Goal: Find specific page/section: Find specific page/section

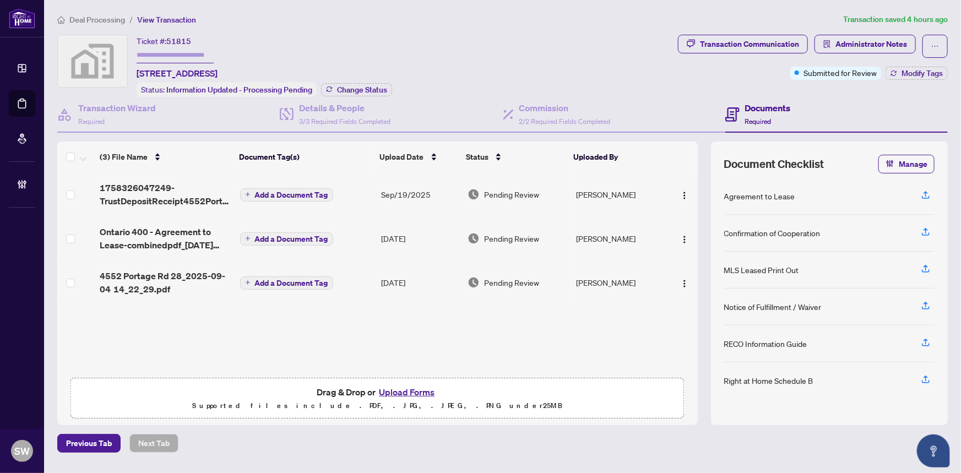
click at [635, 55] on div "Ticket #: 51815 4552 Portage Road #28, Niagara Falls, ON, Canada Status: Inform…" at bounding box center [365, 66] width 616 height 62
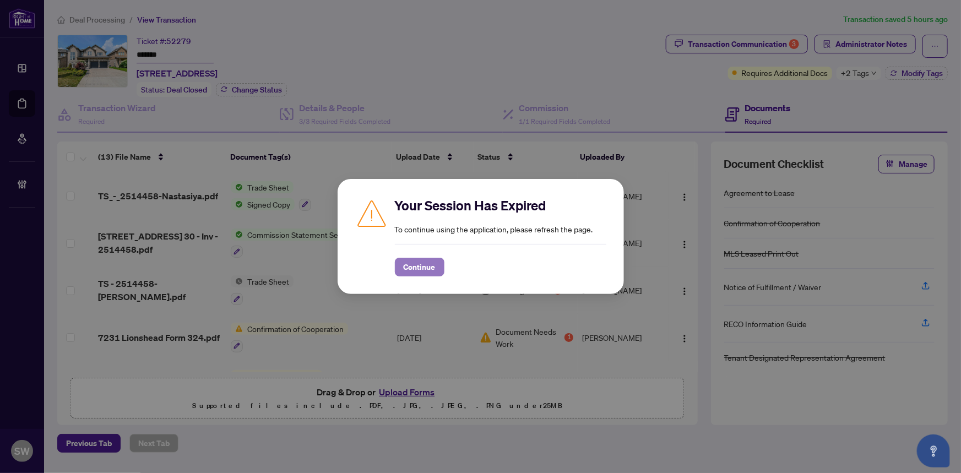
click at [435, 262] on button "Continue" at bounding box center [420, 267] width 50 height 19
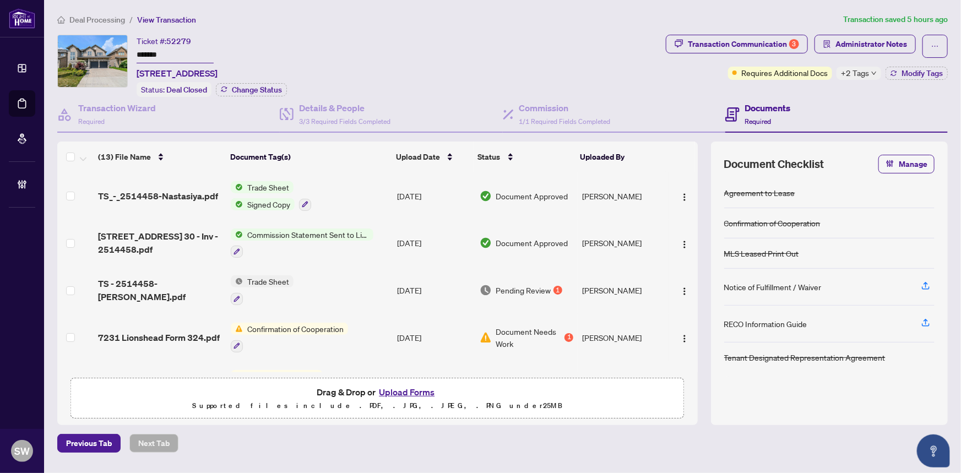
click at [91, 18] on span "Deal Processing" at bounding box center [97, 20] width 56 height 10
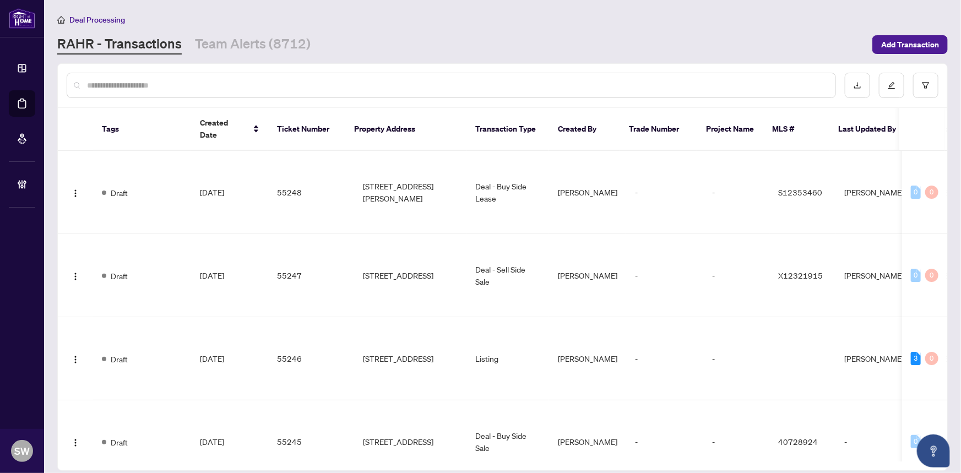
click at [151, 84] on input "text" at bounding box center [457, 85] width 740 height 12
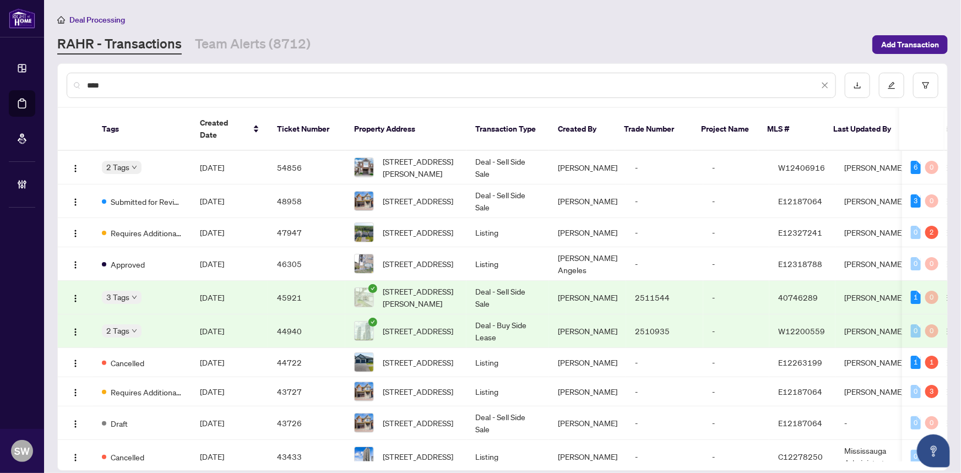
drag, startPoint x: 113, startPoint y: 84, endPoint x: 28, endPoint y: 70, distance: 86.9
click at [28, 70] on div "Dashboard Deal Processing Mortgage Referrals Brokerage Management SW Simone Wri…" at bounding box center [480, 236] width 961 height 473
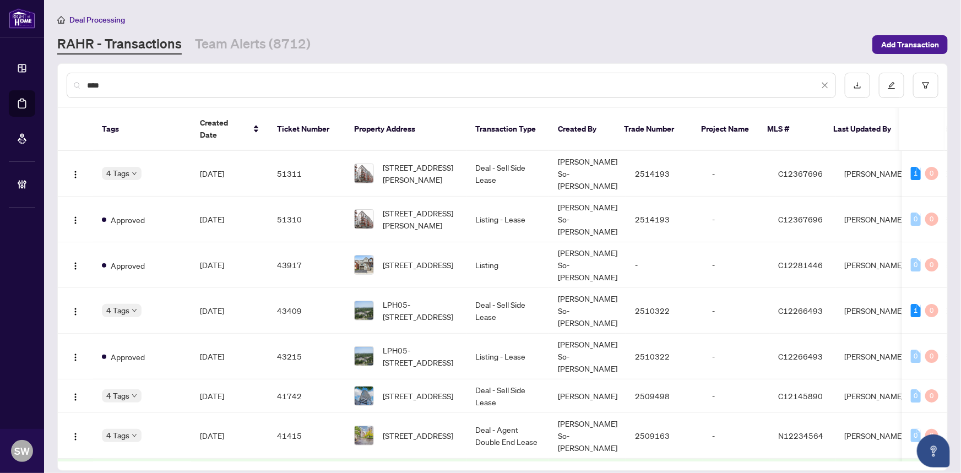
click at [102, 82] on input "****" at bounding box center [453, 85] width 732 height 12
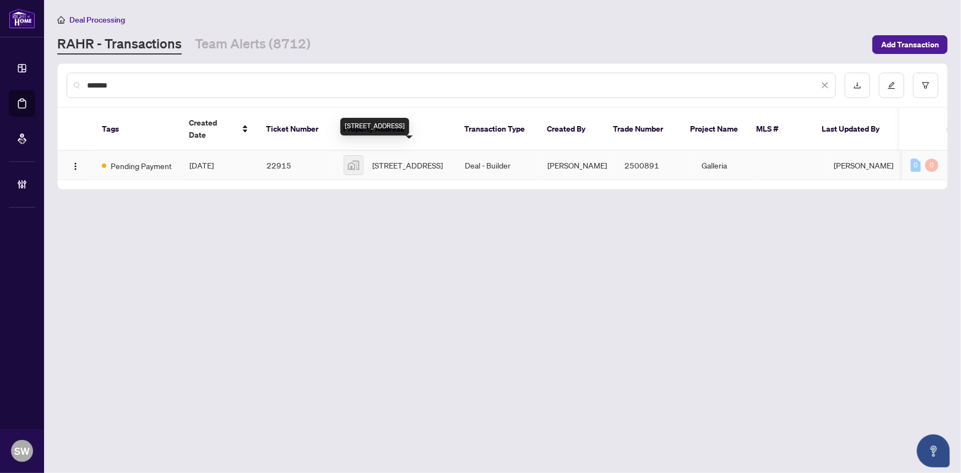
type input "*******"
click at [404, 159] on span "1710-1245 Dupont Street, Toronto, ON, Canada" at bounding box center [407, 165] width 70 height 12
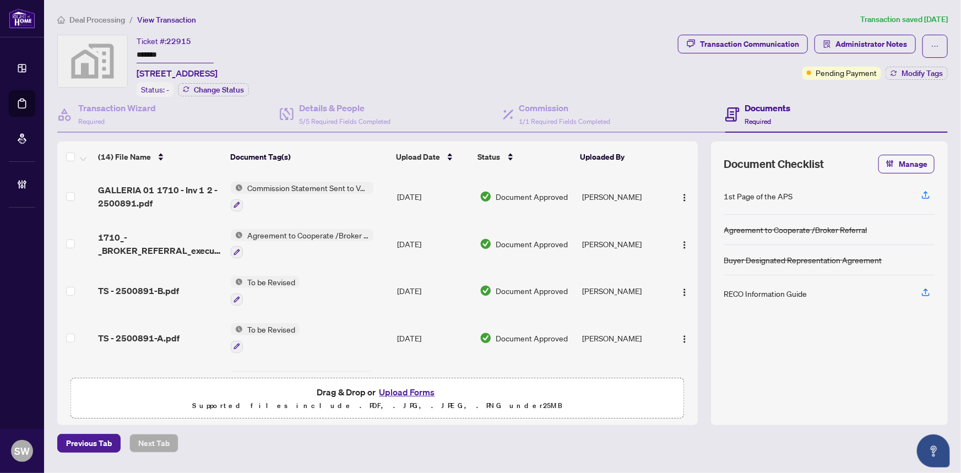
scroll to position [350, 0]
click at [173, 240] on span "1710_-_BROKER_REFERRAL_executed.pdf" at bounding box center [160, 243] width 124 height 26
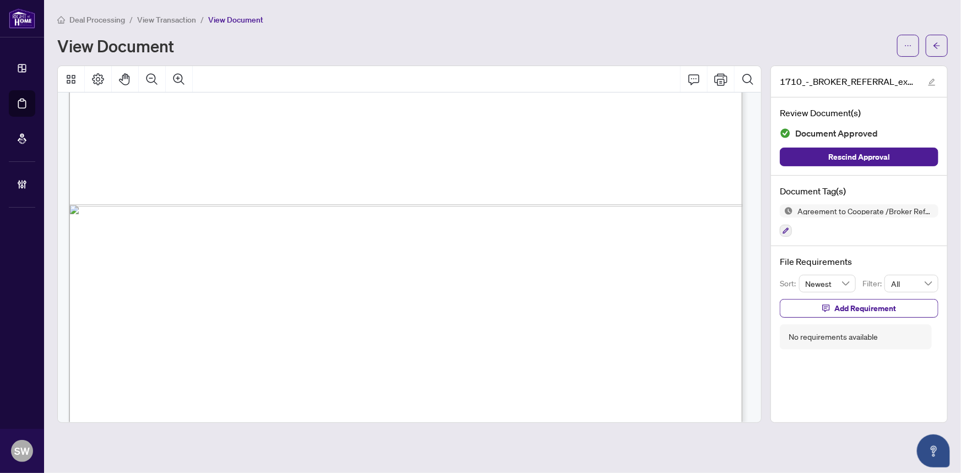
scroll to position [693, 0]
